Goal: Navigation & Orientation: Find specific page/section

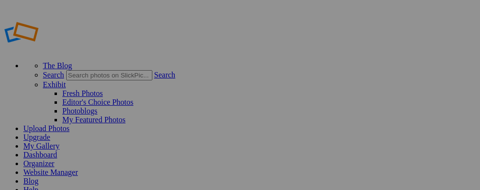
scroll to position [41, 0]
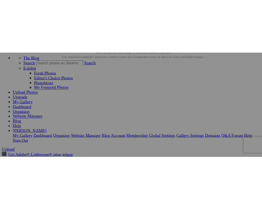
scroll to position [84, 0]
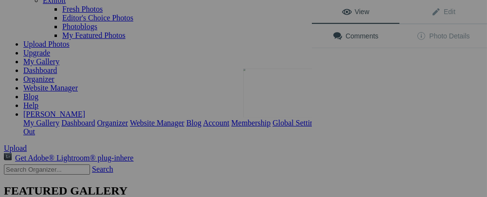
click at [282, 90] on button at bounding box center [275, 98] width 73 height 71
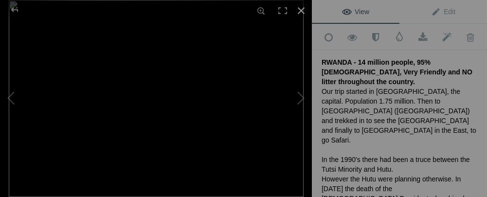
click at [301, 7] on div at bounding box center [300, 10] width 21 height 21
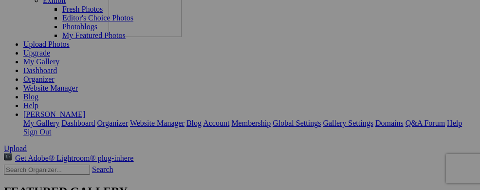
drag, startPoint x: 276, startPoint y: 95, endPoint x: 249, endPoint y: 73, distance: 34.9
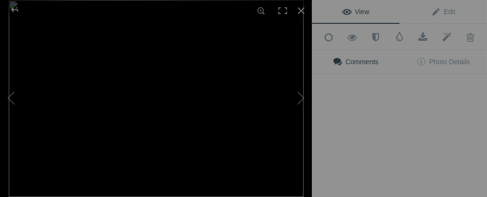
click at [287, 91] on button at bounding box center [275, 98] width 73 height 71
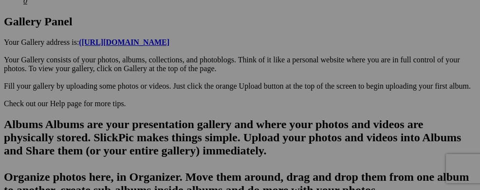
scroll to position [591, 0]
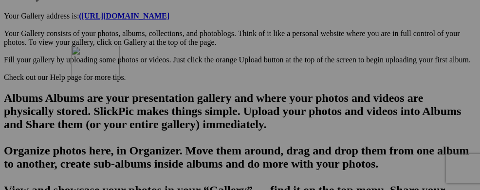
drag, startPoint x: 229, startPoint y: 143, endPoint x: 211, endPoint y: 130, distance: 21.3
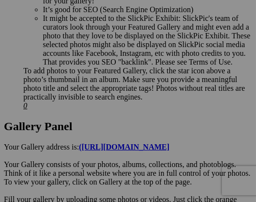
drag, startPoint x: 139, startPoint y: 147, endPoint x: 134, endPoint y: 137, distance: 11.5
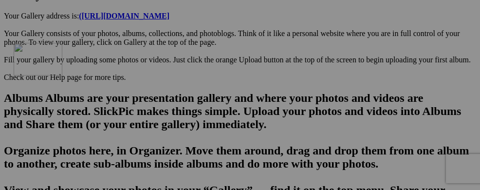
drag, startPoint x: 238, startPoint y: 141, endPoint x: 154, endPoint y: 127, distance: 85.7
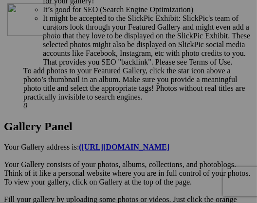
drag, startPoint x: 166, startPoint y: 187, endPoint x: 147, endPoint y: 88, distance: 101.5
drag, startPoint x: 173, startPoint y: 110, endPoint x: 18, endPoint y: 59, distance: 162.4
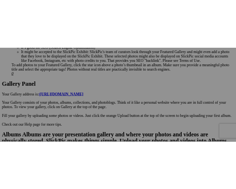
scroll to position [513, 0]
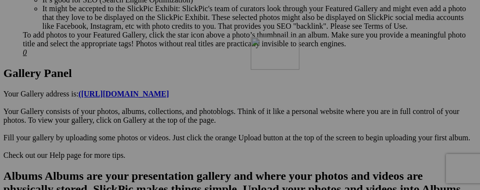
drag, startPoint x: 174, startPoint y: 137, endPoint x: 391, endPoint y: 121, distance: 217.1
drag, startPoint x: 358, startPoint y: 145, endPoint x: 402, endPoint y: 126, distance: 48.0
drag, startPoint x: 433, startPoint y: 144, endPoint x: 153, endPoint y: 125, distance: 280.8
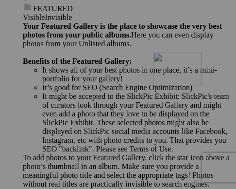
drag, startPoint x: 163, startPoint y: 180, endPoint x: 293, endPoint y: 137, distance: 136.7
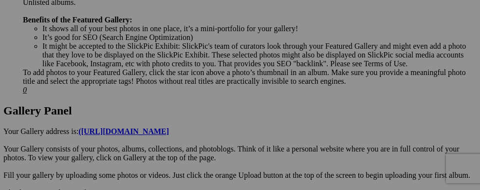
scroll to position [473, 0]
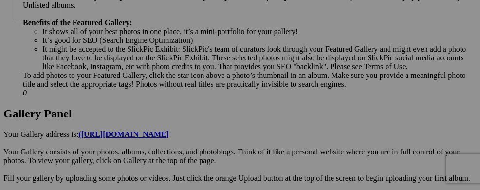
drag, startPoint x: 360, startPoint y: 94, endPoint x: 151, endPoint y: 74, distance: 210.2
drag, startPoint x: 362, startPoint y: 188, endPoint x: 400, endPoint y: 189, distance: 37.5
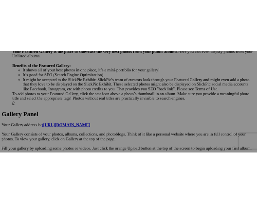
scroll to position [451, 0]
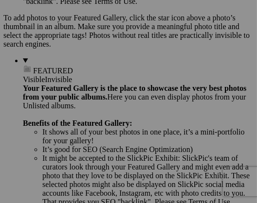
drag, startPoint x: 177, startPoint y: 169, endPoint x: -53, endPoint y: 116, distance: 235.6
drag, startPoint x: 159, startPoint y: 166, endPoint x: -64, endPoint y: 104, distance: 231.3
drag, startPoint x: 181, startPoint y: 167, endPoint x: -112, endPoint y: 106, distance: 299.2
